Goal: Task Accomplishment & Management: Use online tool/utility

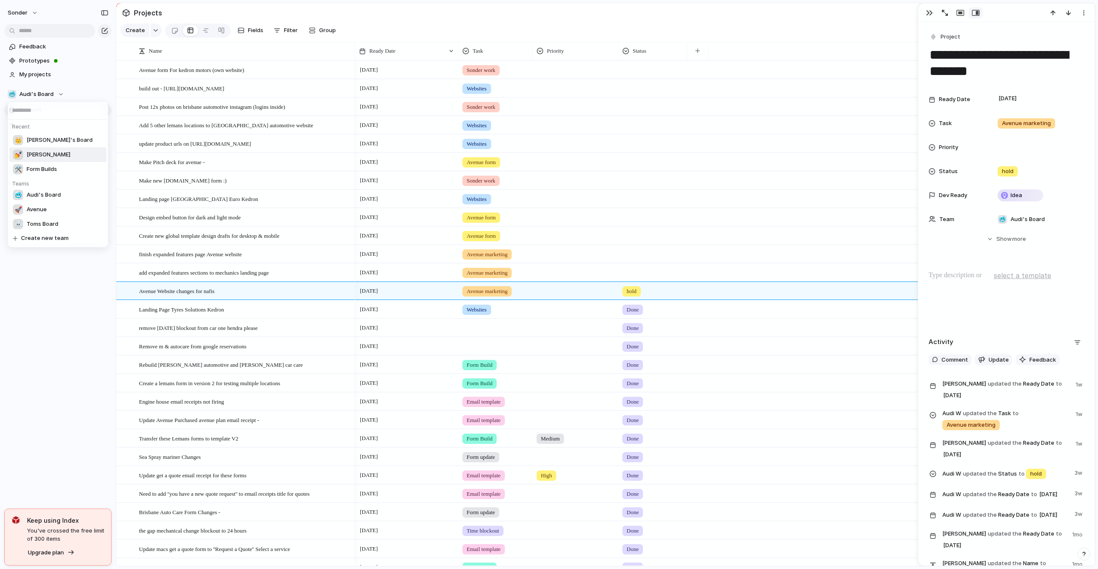
click at [46, 152] on li "💅 [PERSON_NAME]" at bounding box center [57, 155] width 97 height 15
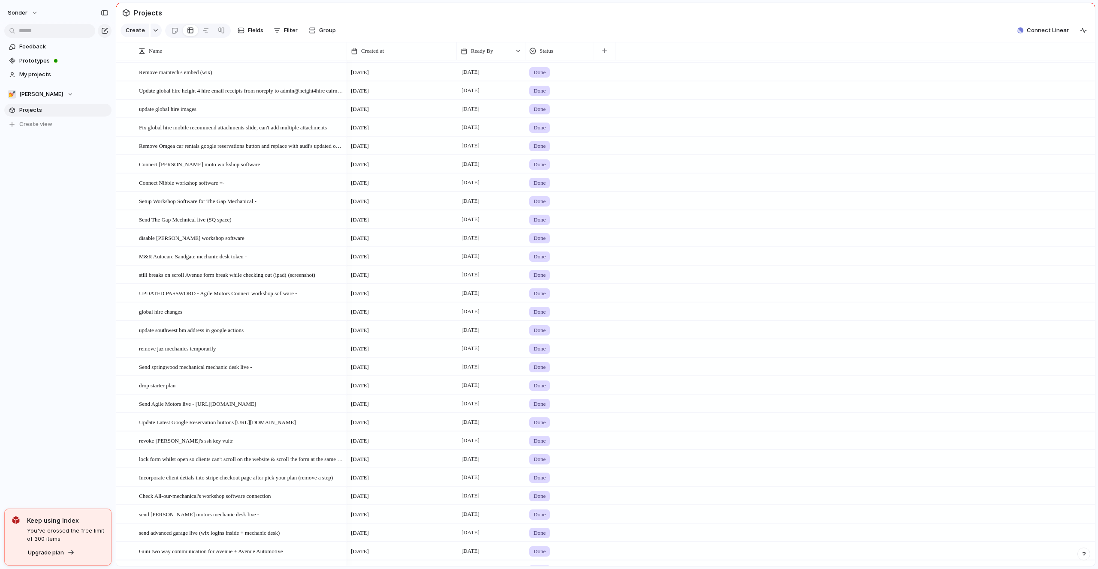
scroll to position [785, 0]
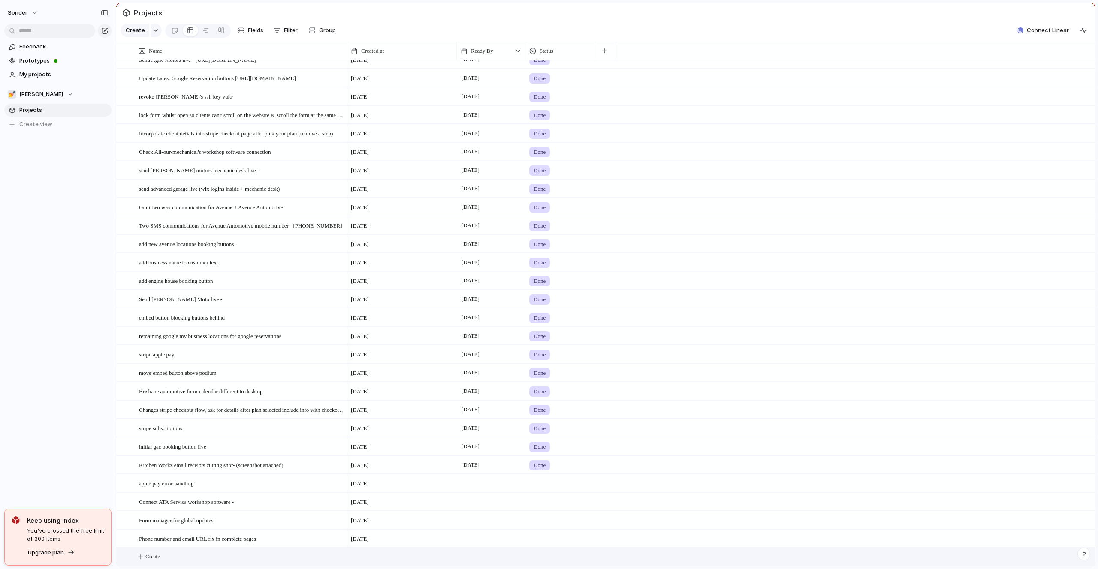
click at [166, 553] on button "Create" at bounding box center [616, 557] width 983 height 18
type textarea "**********"
click at [166, 553] on span "Connect workshop software to JR Auto -" at bounding box center [184, 557] width 91 height 10
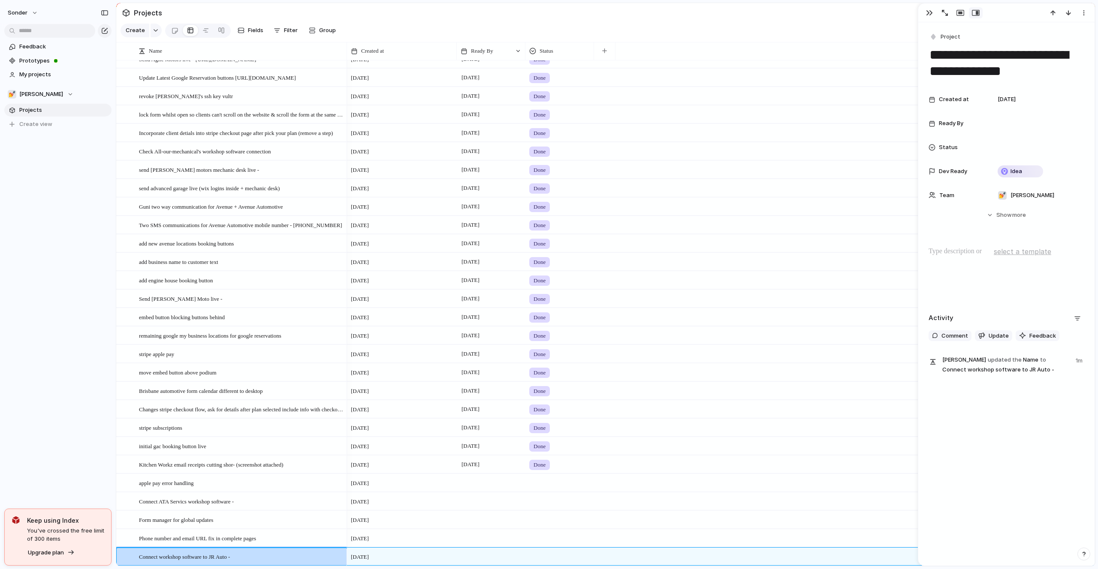
click at [972, 260] on div at bounding box center [1006, 274] width 156 height 55
